Goal: Check status

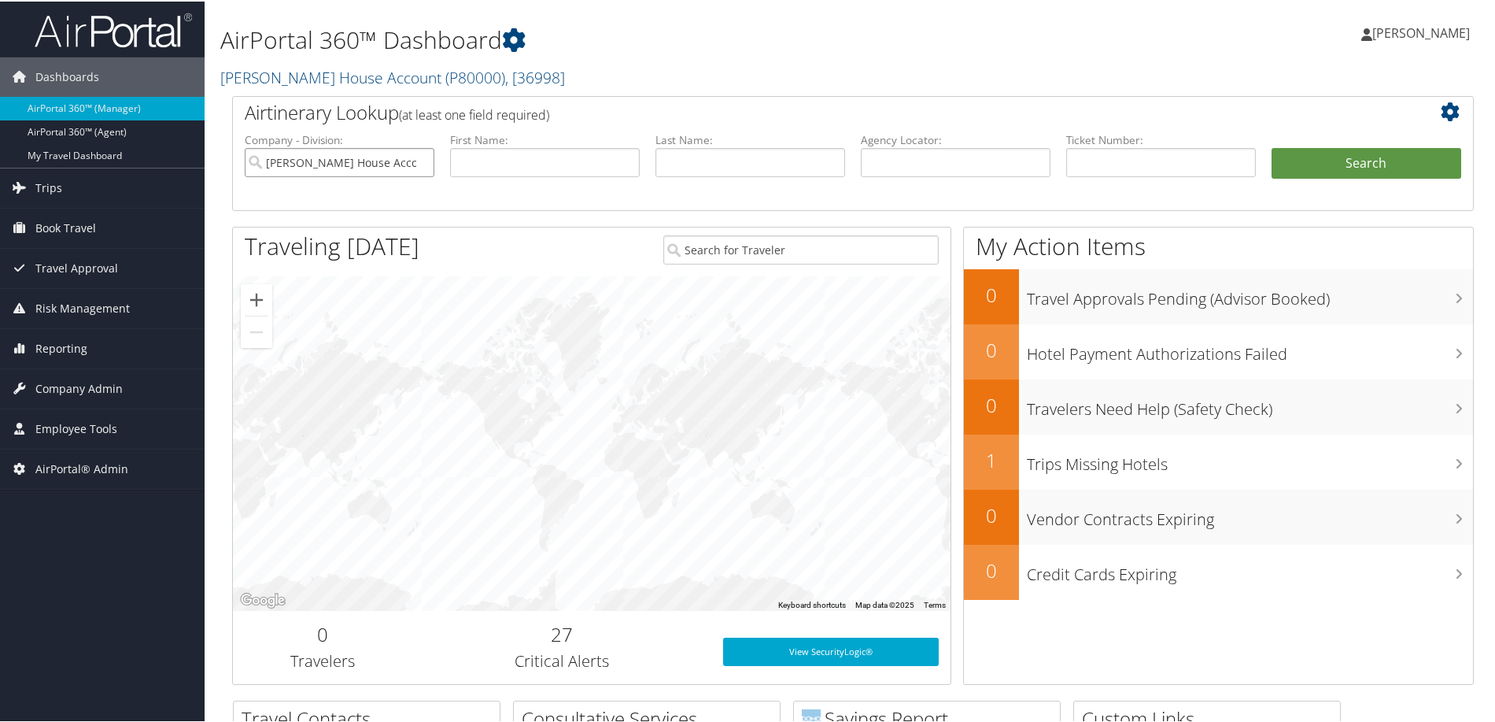
click at [420, 159] on input "Patty Herwick House Account" at bounding box center [340, 160] width 190 height 29
click at [884, 161] on input "text" at bounding box center [956, 160] width 190 height 29
type input "qhgkra"
click at [1272, 146] on button "Search" at bounding box center [1367, 161] width 190 height 31
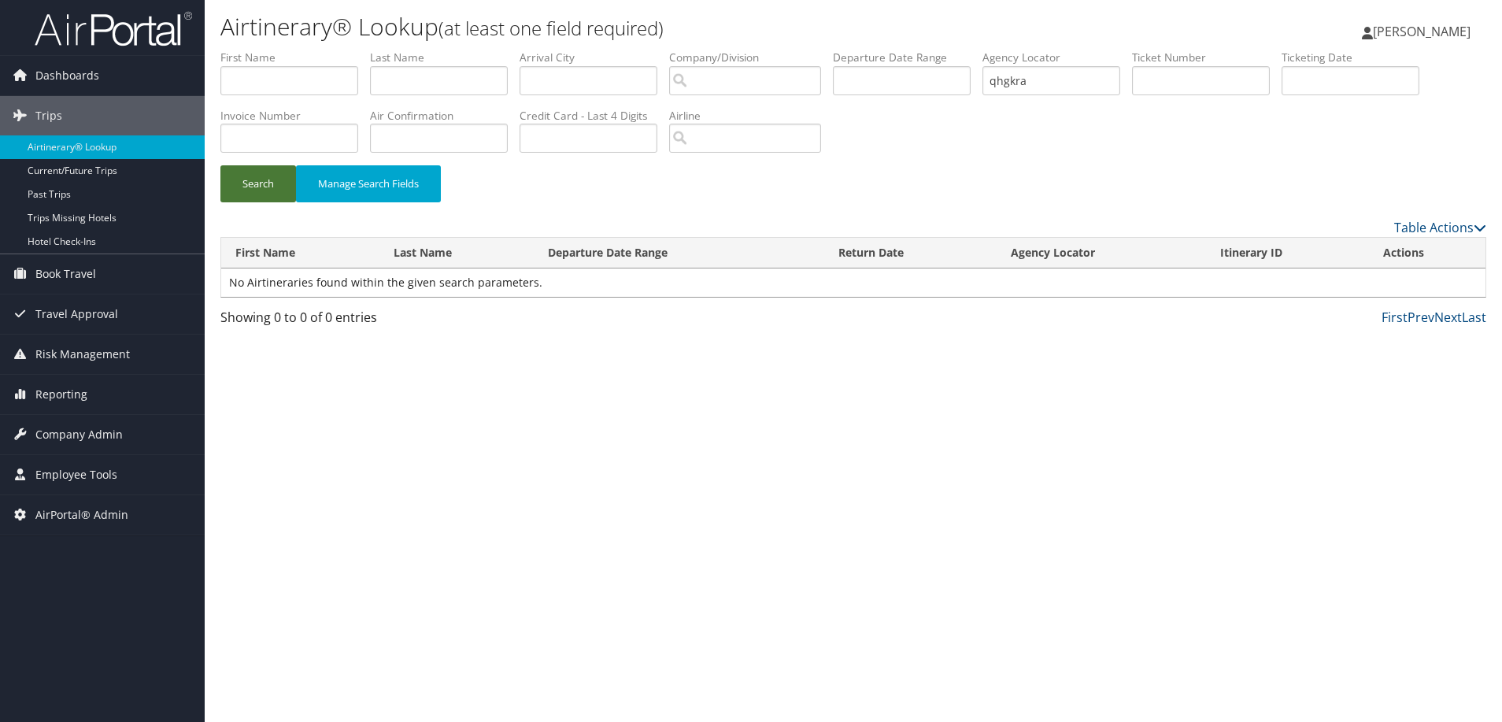
click at [268, 185] on button "Search" at bounding box center [258, 183] width 76 height 37
